Goal: Task Accomplishment & Management: Manage account settings

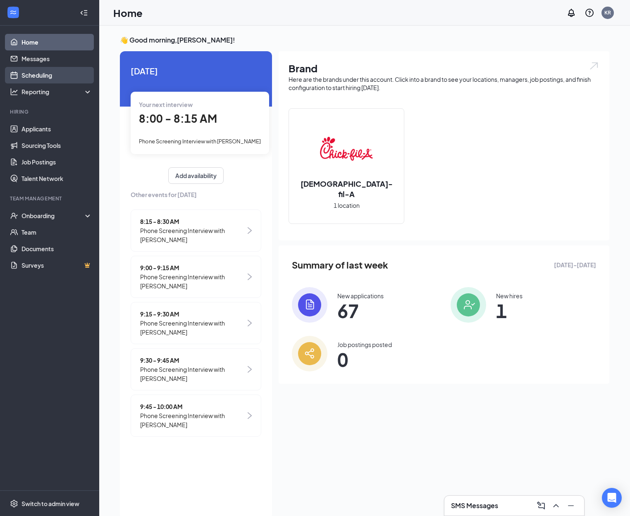
click at [43, 74] on link "Scheduling" at bounding box center [56, 75] width 71 height 17
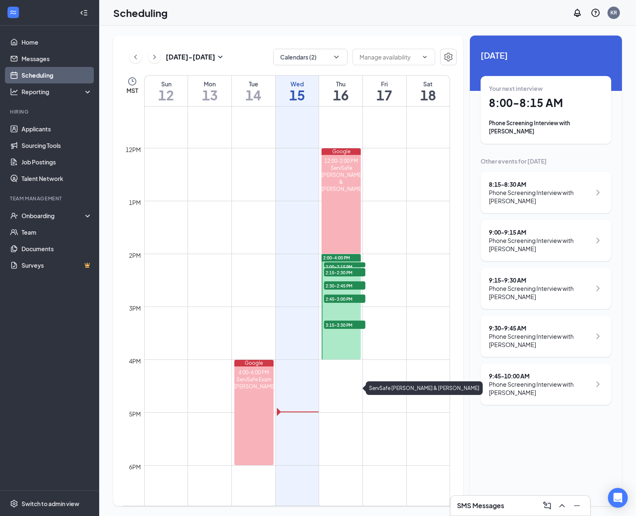
scroll to position [613, 0]
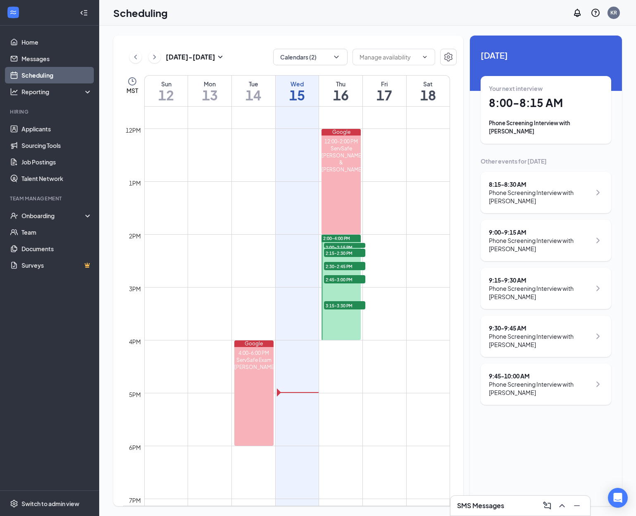
click at [342, 325] on div at bounding box center [341, 287] width 39 height 105
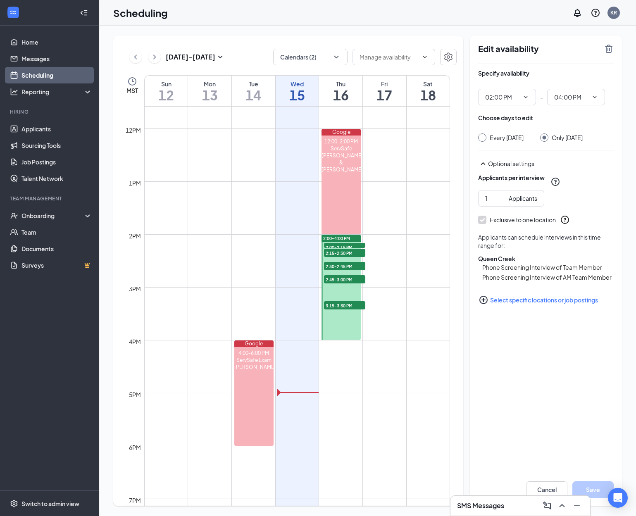
click at [353, 237] on div "2:00-4:00 PM" at bounding box center [341, 238] width 39 height 7
click at [338, 240] on span "2:00-4:00 PM" at bounding box center [336, 239] width 27 height 6
click at [341, 248] on div "2:15-2:30 PM 1" at bounding box center [344, 253] width 43 height 10
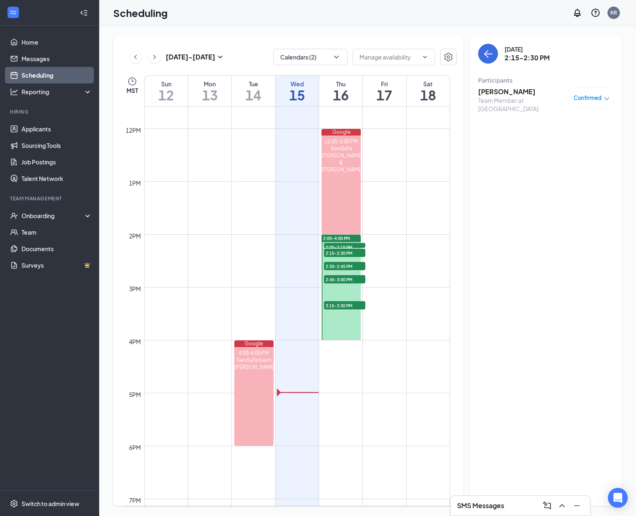
click at [341, 255] on span "2:15-2:30 PM" at bounding box center [344, 253] width 41 height 8
click at [341, 253] on span "2:15-2:30 PM" at bounding box center [344, 253] width 41 height 8
click at [346, 246] on span "2:00-2:15 PM" at bounding box center [344, 247] width 41 height 8
click at [344, 265] on span "2:30-2:45 PM" at bounding box center [344, 266] width 41 height 8
click at [348, 282] on span "2:45-3:00 PM" at bounding box center [344, 279] width 41 height 8
